Goal: Find specific page/section: Find specific page/section

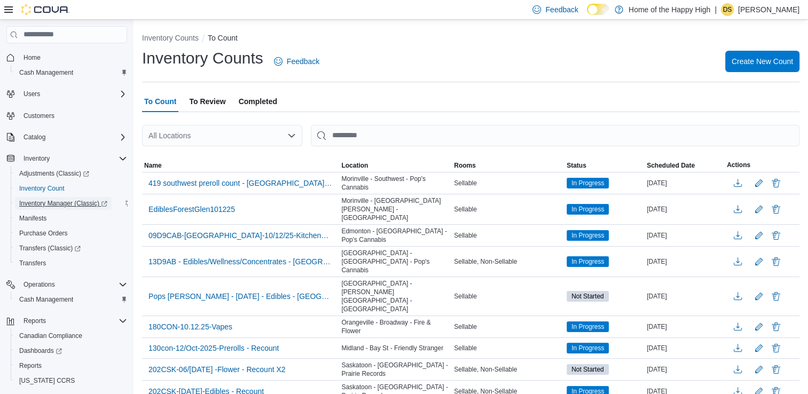
click at [59, 205] on span "Inventory Manager (Classic)" at bounding box center [63, 203] width 88 height 9
